Goal: Task Accomplishment & Management: Manage account settings

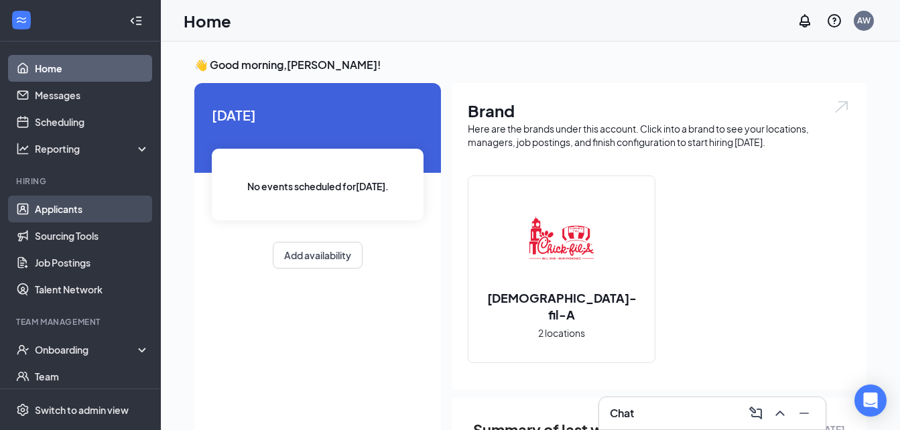
click at [88, 212] on link "Applicants" at bounding box center [92, 209] width 115 height 27
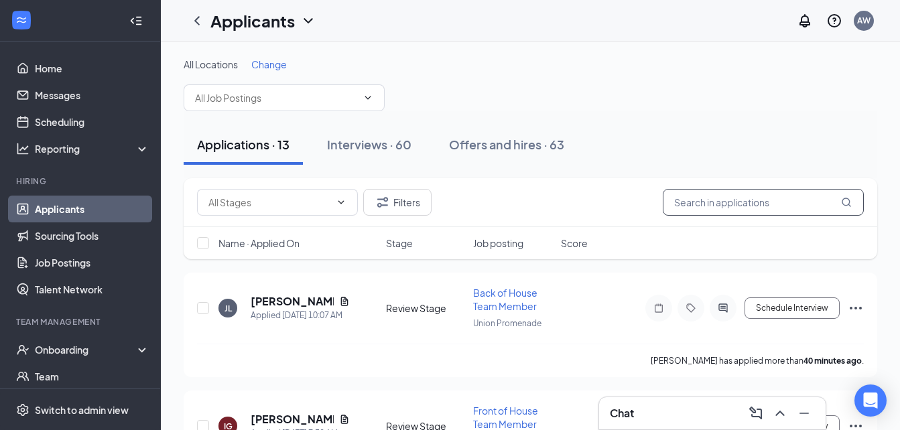
click at [772, 207] on input "text" at bounding box center [763, 202] width 201 height 27
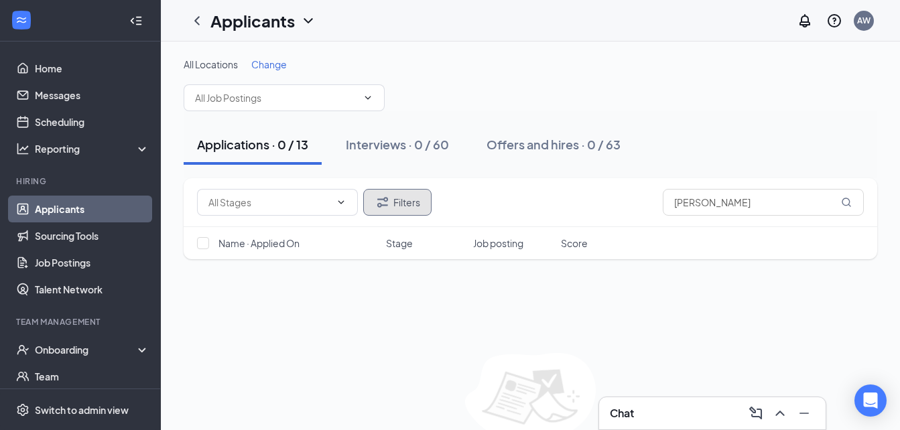
click at [413, 206] on button "Filters" at bounding box center [397, 202] width 68 height 27
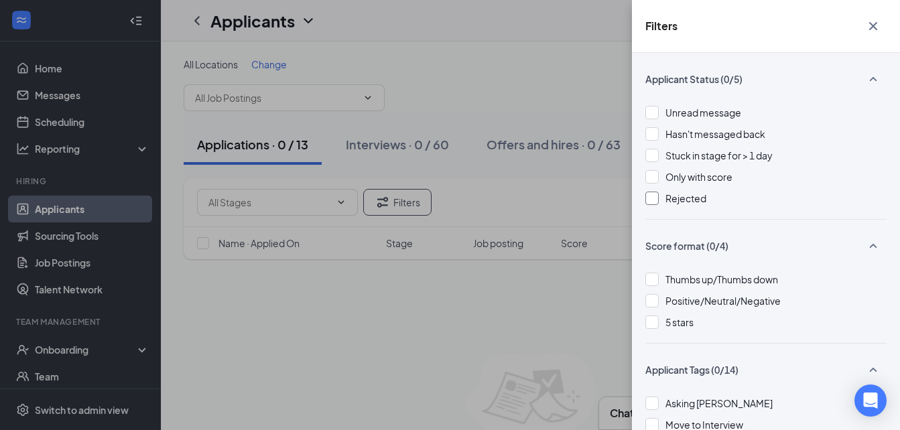
click at [659, 200] on div "Rejected" at bounding box center [765, 198] width 241 height 15
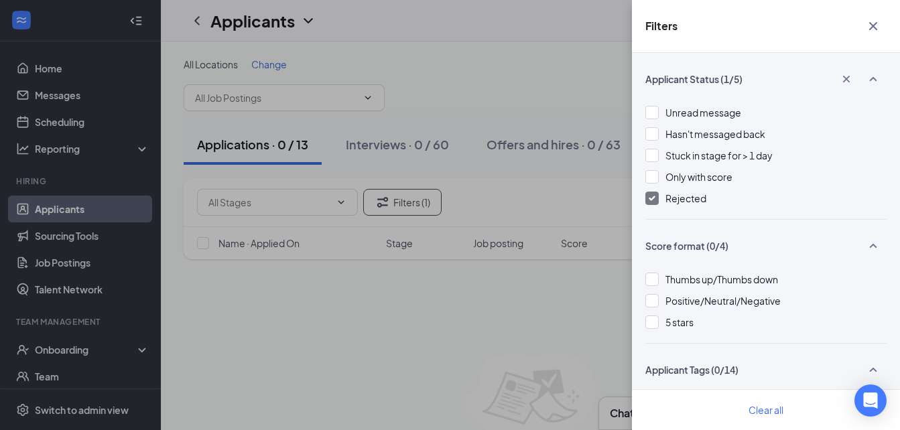
click at [874, 31] on icon "Cross" at bounding box center [873, 26] width 16 height 16
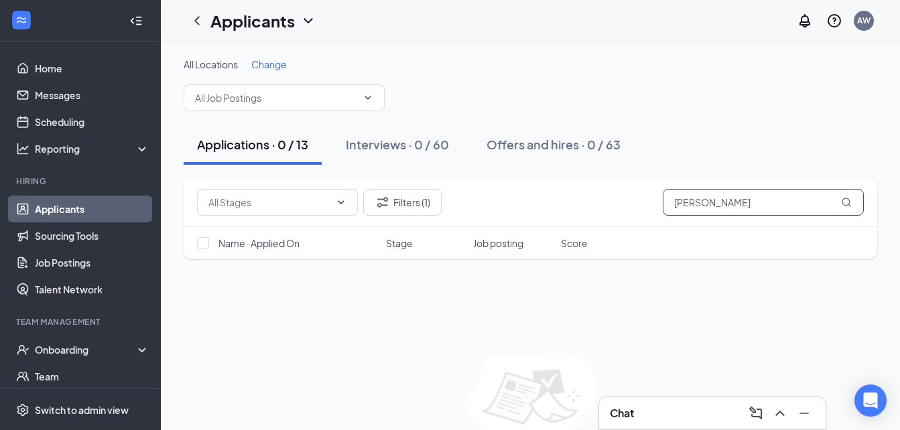
click at [736, 211] on input "[PERSON_NAME]" at bounding box center [763, 202] width 201 height 27
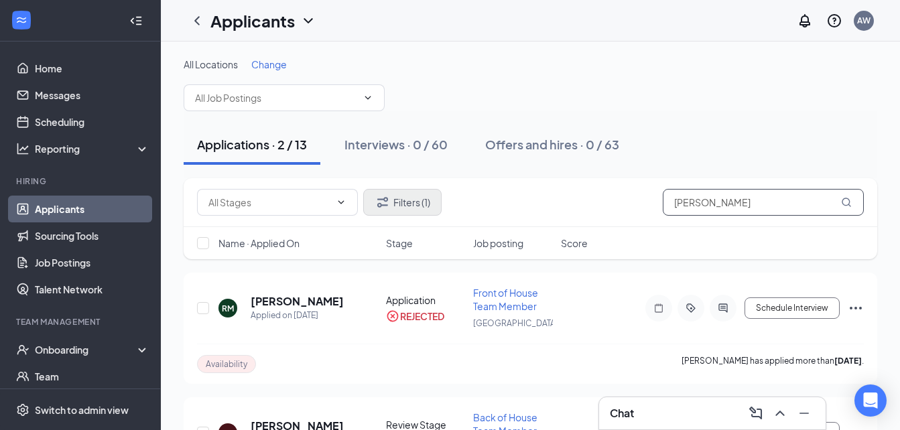
type input "[PERSON_NAME]"
click at [407, 199] on button "Filters (1)" at bounding box center [402, 202] width 78 height 27
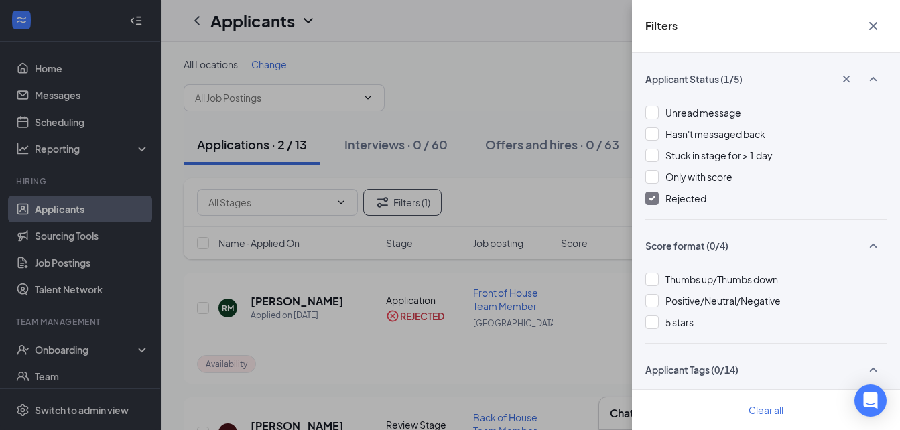
click at [657, 193] on div at bounding box center [651, 198] width 13 height 13
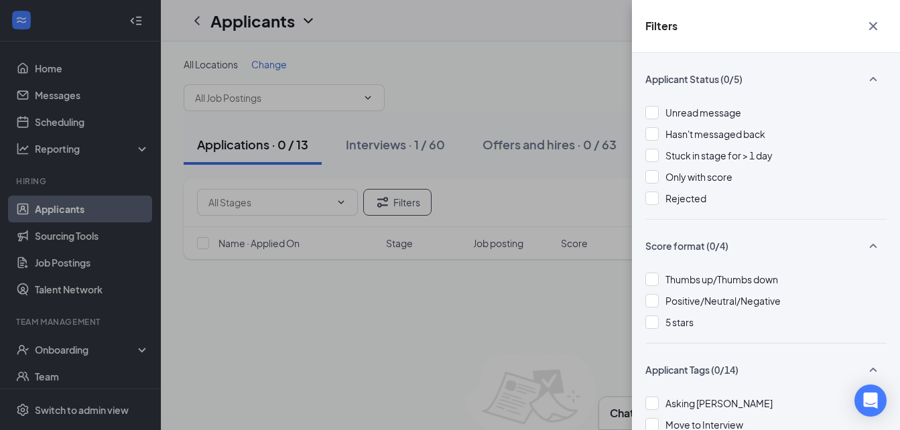
click at [874, 23] on icon "Cross" at bounding box center [873, 26] width 16 height 16
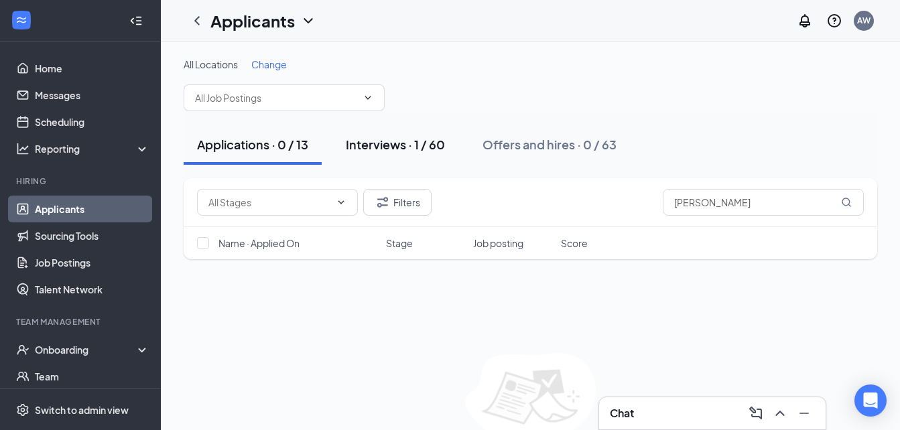
click at [411, 146] on div "Interviews · 1 / 60" at bounding box center [395, 144] width 99 height 17
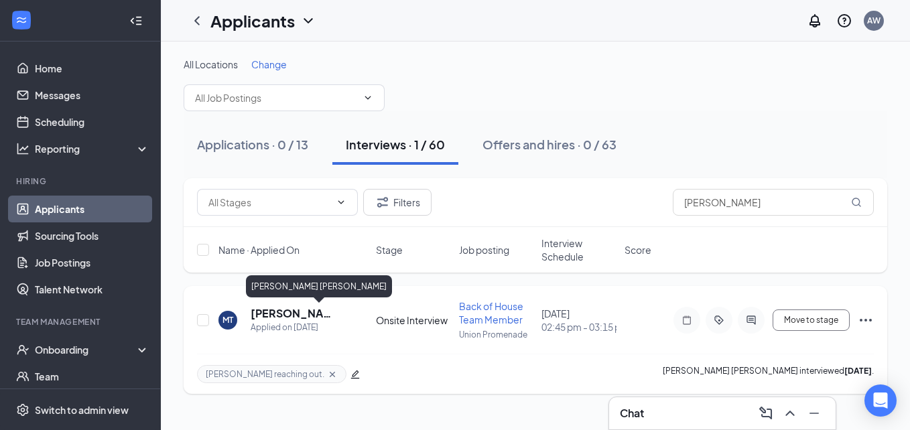
click at [316, 308] on h5 "[PERSON_NAME] [PERSON_NAME]" at bounding box center [295, 313] width 89 height 15
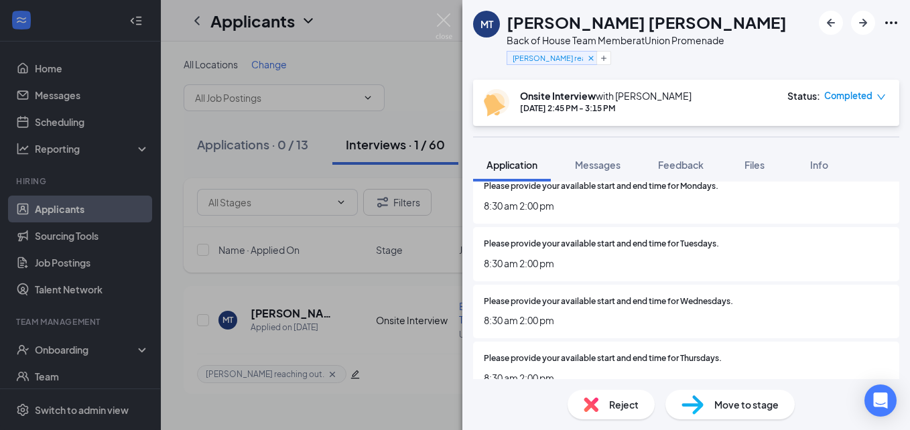
scroll to position [734, 0]
